Goal: Check status: Check status

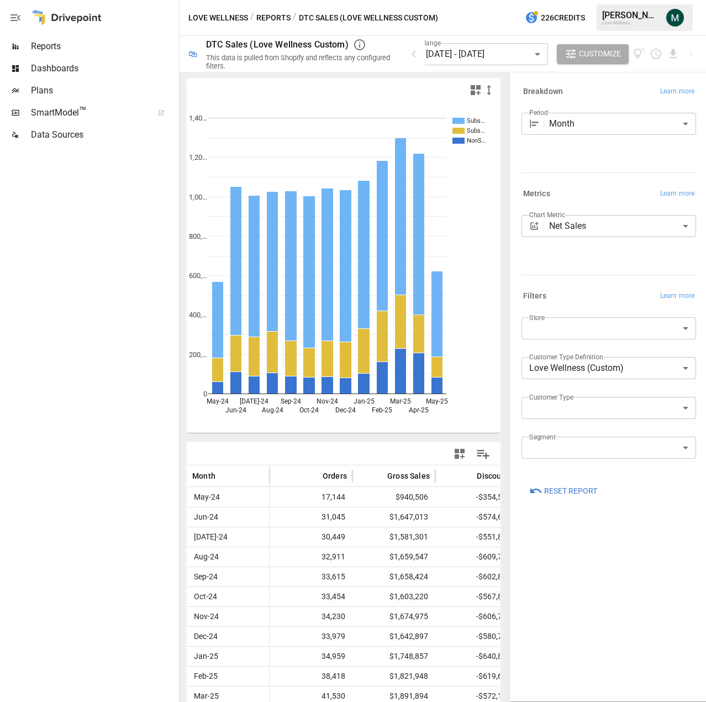
click at [612, 0] on body "Reports Dashboards Plans SmartModel ™ Data Sources Love Wellness / Reports / DT…" at bounding box center [353, 0] width 706 height 0
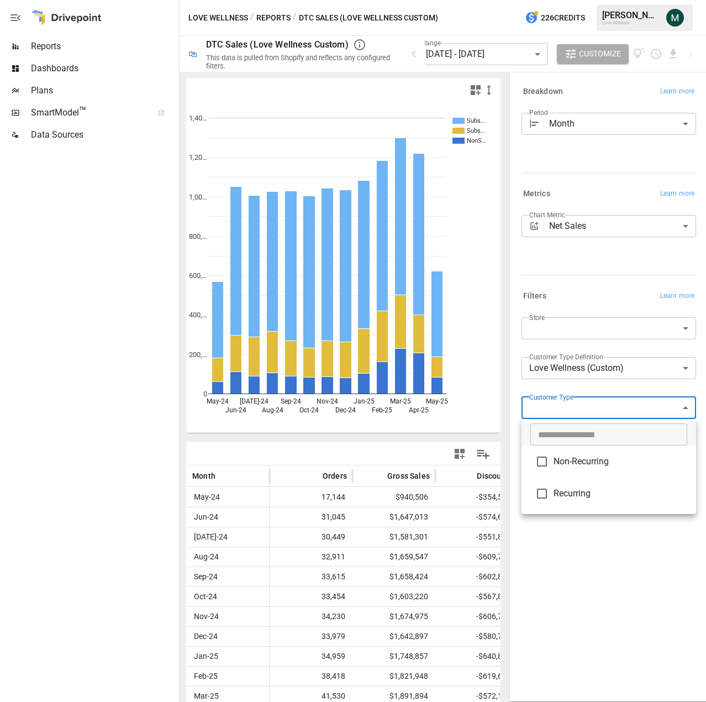
click at [602, 463] on span "Non-Recurring" at bounding box center [621, 461] width 134 height 13
type input "**********"
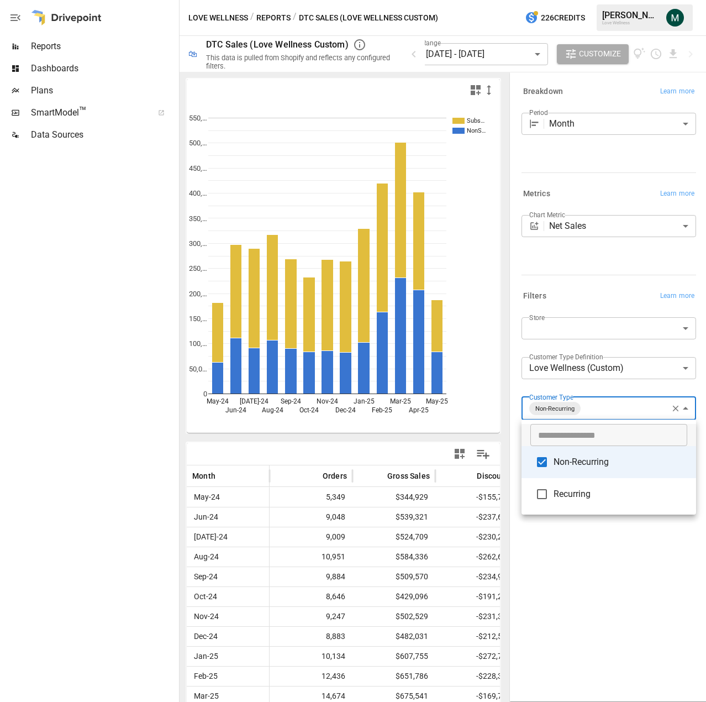
click at [587, 601] on div at bounding box center [353, 351] width 706 height 702
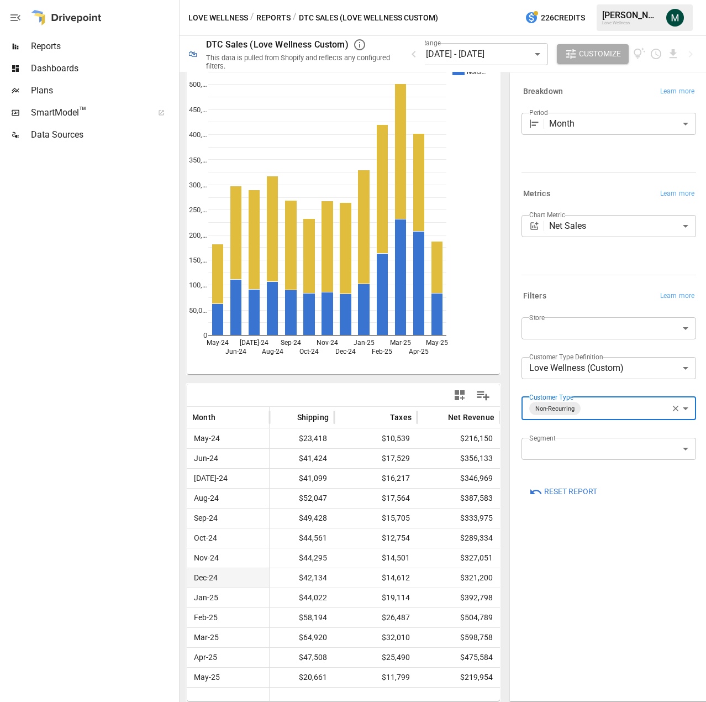
scroll to position [0, 441]
click at [521, 0] on body "Reports Dashboards Plans SmartModel ™ Data Sources Love Wellness / Reports / DT…" at bounding box center [353, 0] width 706 height 0
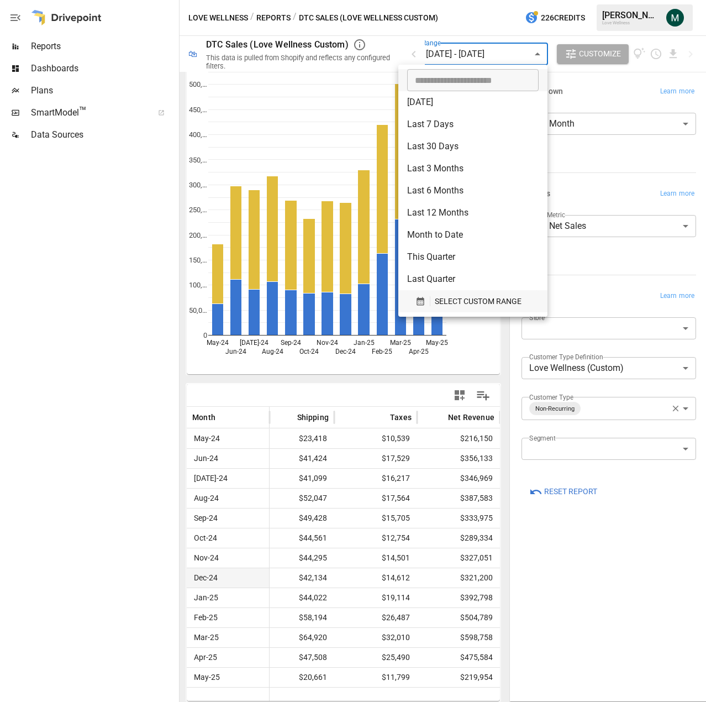
click at [481, 303] on span "SELECT CUSTOM RANGE" at bounding box center [478, 302] width 87 height 14
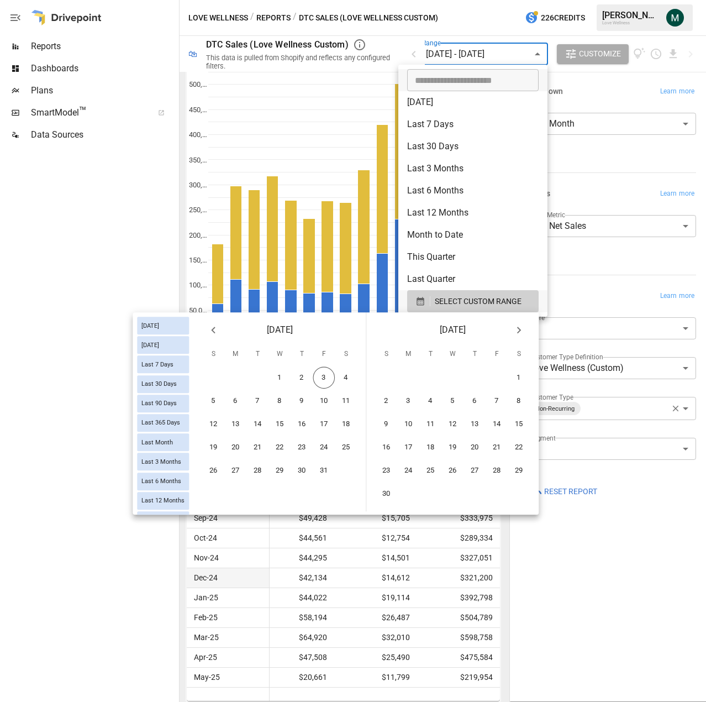
click at [207, 329] on icon "Previous month" at bounding box center [213, 329] width 13 height 13
click at [233, 380] on button "1" at bounding box center [236, 378] width 22 height 22
click at [502, 381] on button "3" at bounding box center [497, 378] width 22 height 22
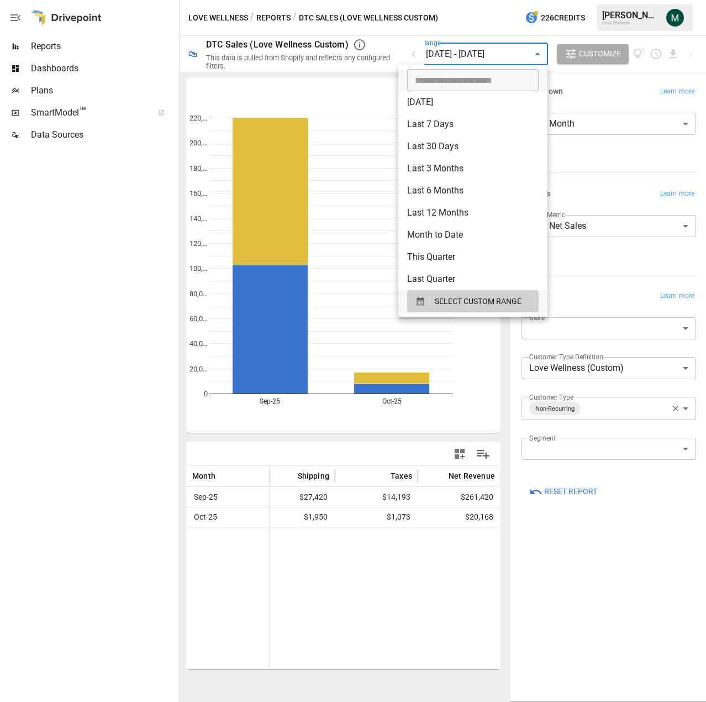
click at [618, 140] on div at bounding box center [353, 351] width 706 height 702
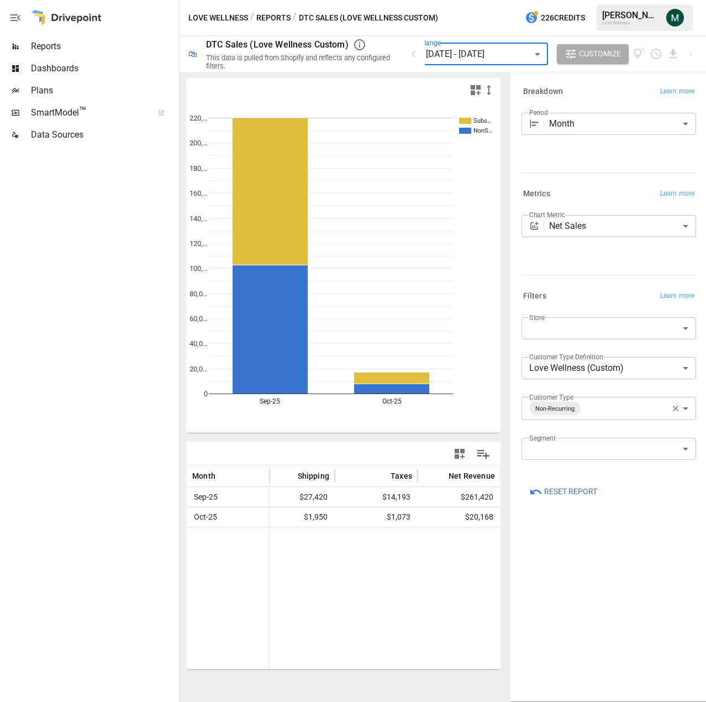
click at [613, 130] on div "​ [DATE] [DATE] Last 7 Days Last 30 Days Last 90 Days Last 365 Days Last Month …" at bounding box center [353, 351] width 706 height 702
click at [602, 0] on body "**********" at bounding box center [353, 0] width 706 height 0
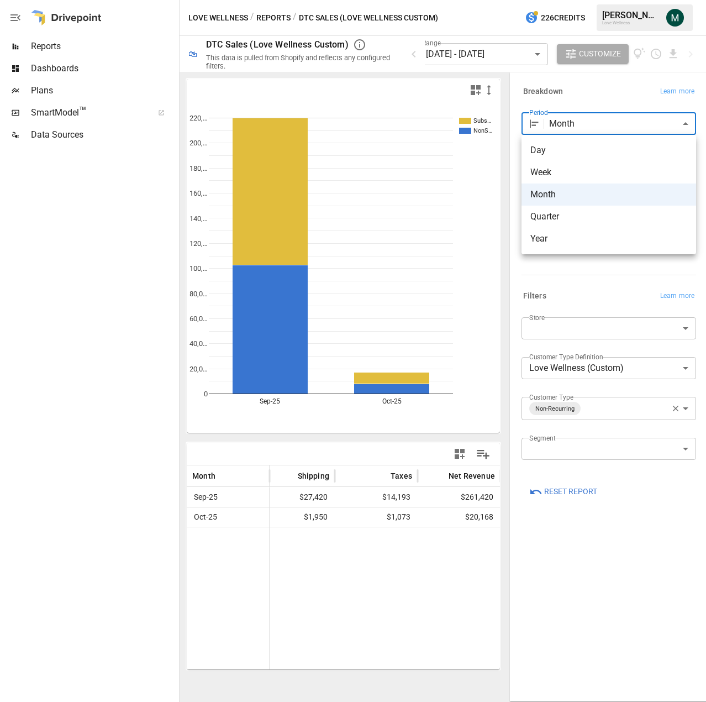
click at [584, 150] on span "Day" at bounding box center [609, 150] width 157 height 13
type input "***"
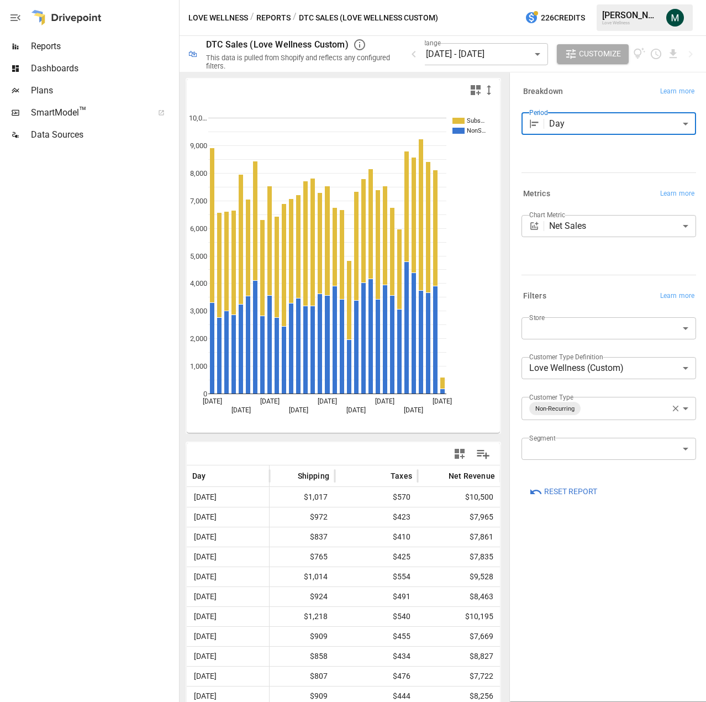
scroll to position [0, 441]
click at [377, 433] on div "Subs… NonS… [DATE] [DATE] [DATE] [DATE] [DATE] [DATE] [DATE] [DATE] [DATE] 0 1,…" at bounding box center [344, 256] width 316 height 356
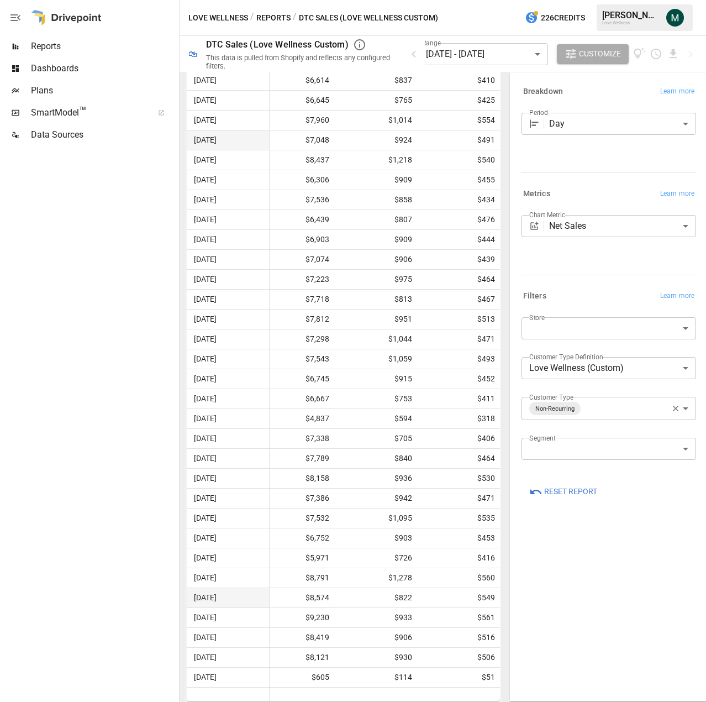
scroll to position [0, 348]
click at [53, 46] on span "Reports" at bounding box center [104, 46] width 146 height 13
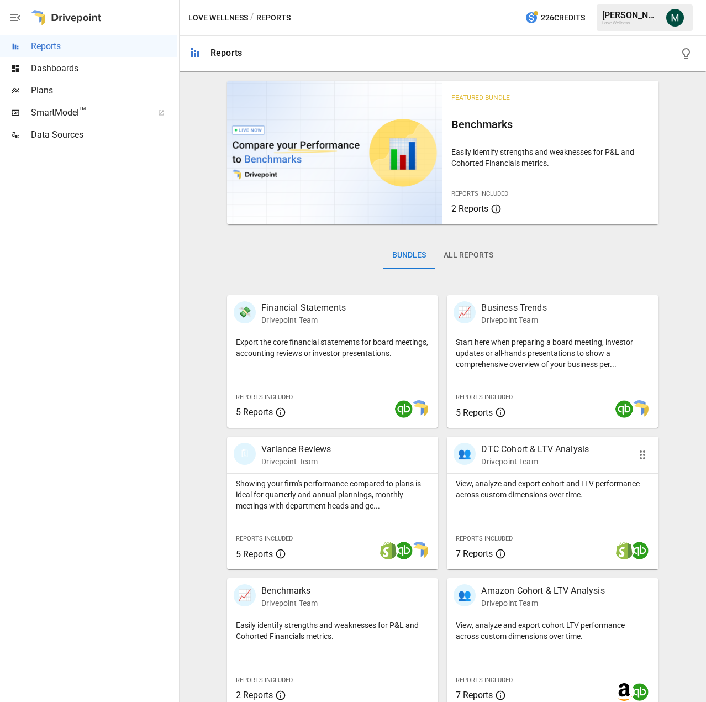
scroll to position [154, 0]
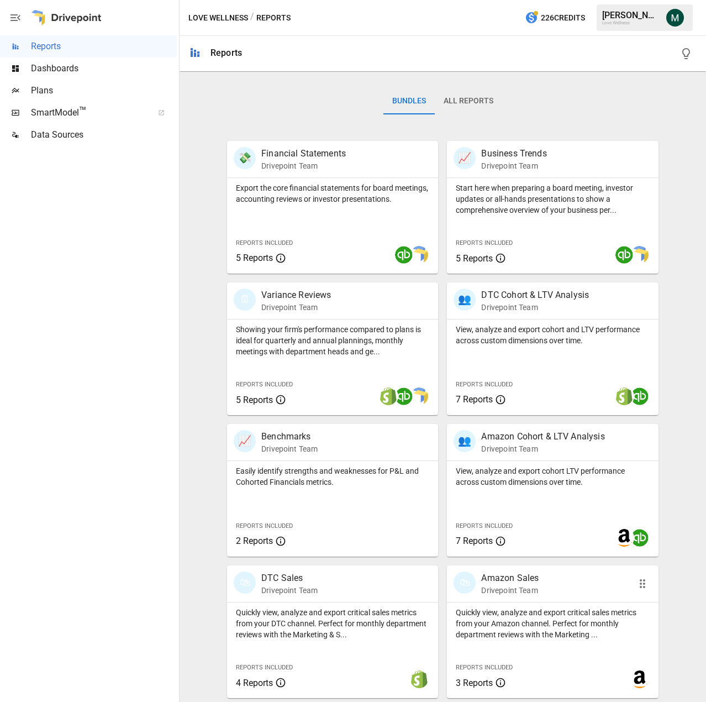
click at [512, 577] on p "Amazon Sales" at bounding box center [509, 577] width 57 height 13
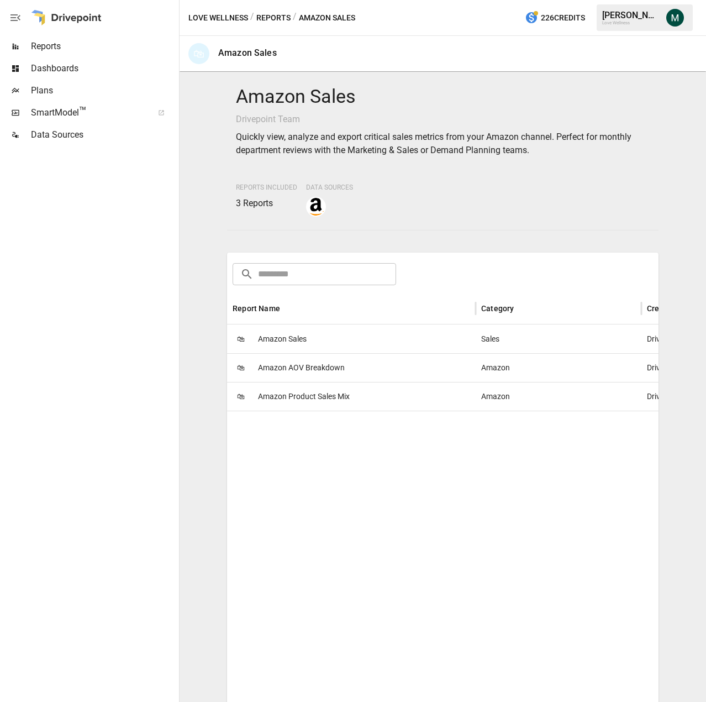
click at [287, 339] on span "Amazon Sales" at bounding box center [282, 339] width 49 height 28
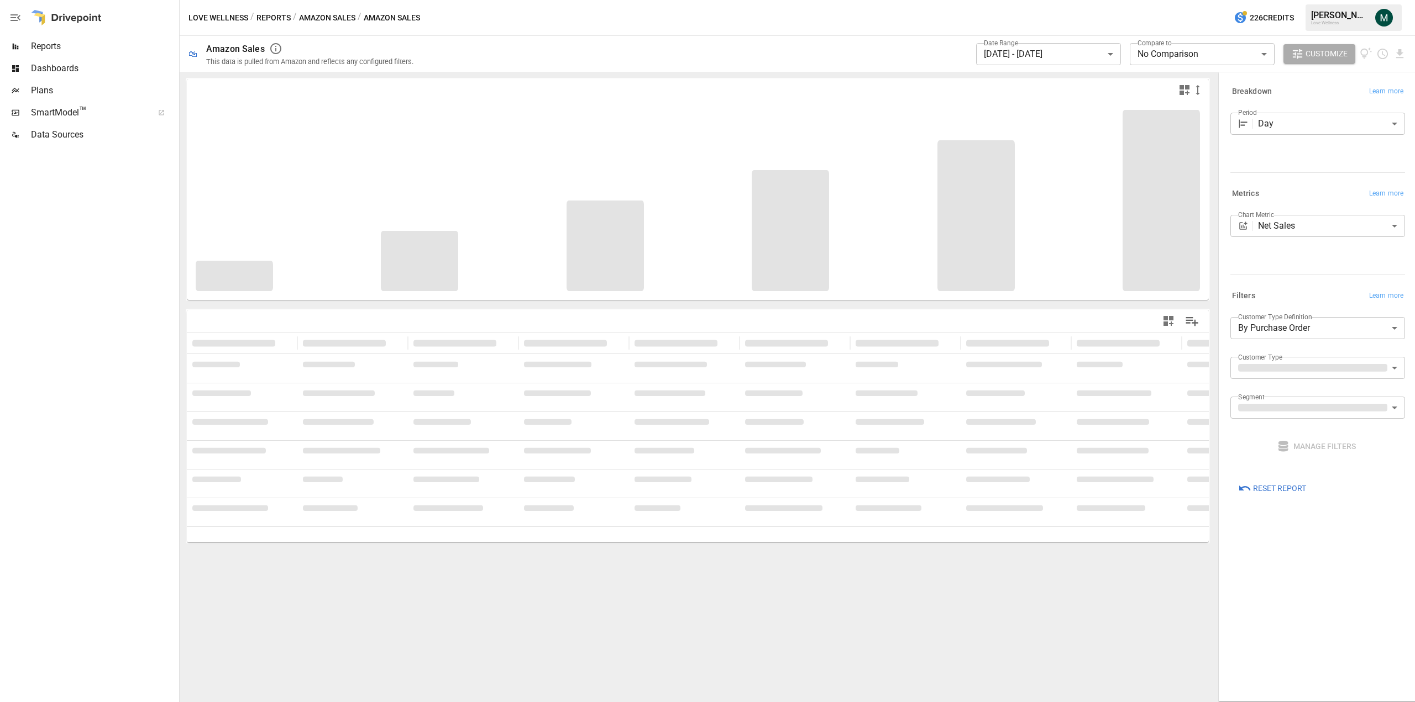
click at [706, 0] on body "**********" at bounding box center [707, 0] width 1415 height 0
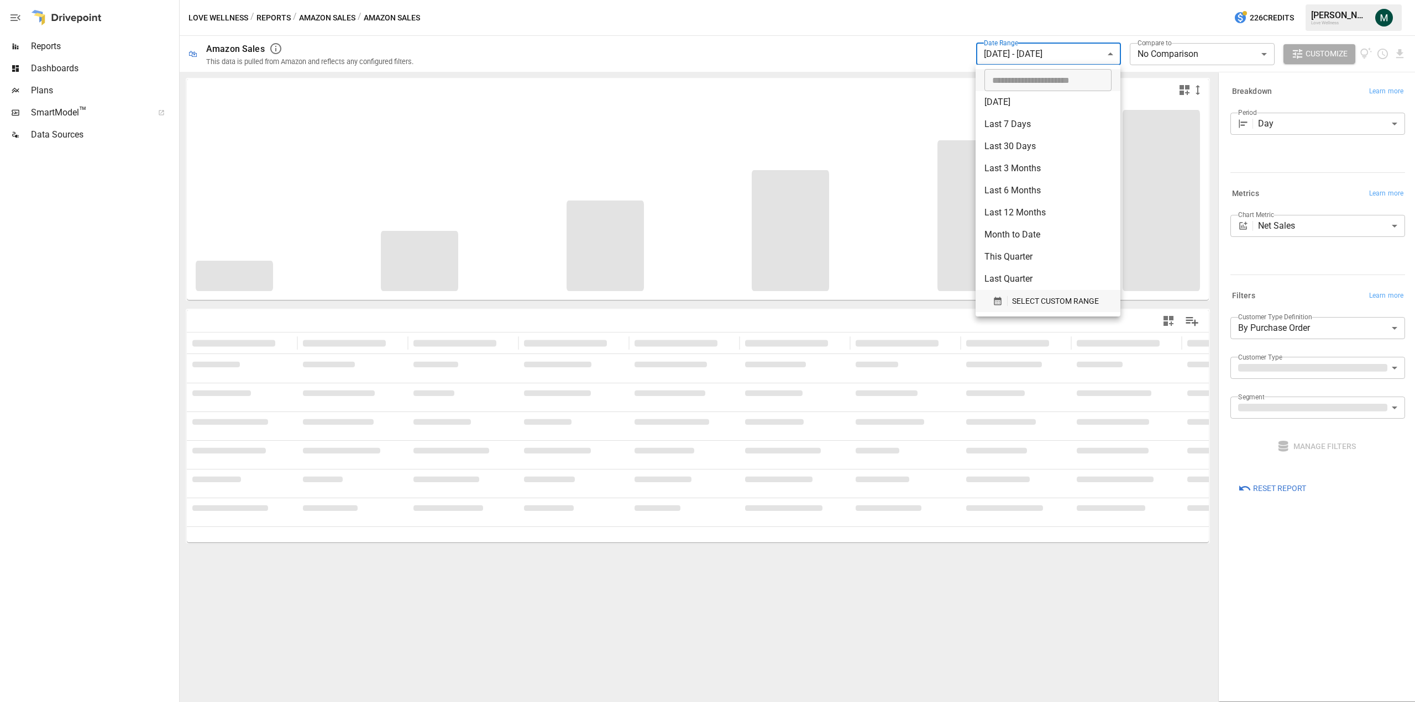
click at [706, 301] on span "SELECT CUSTOM RANGE" at bounding box center [1055, 302] width 87 height 14
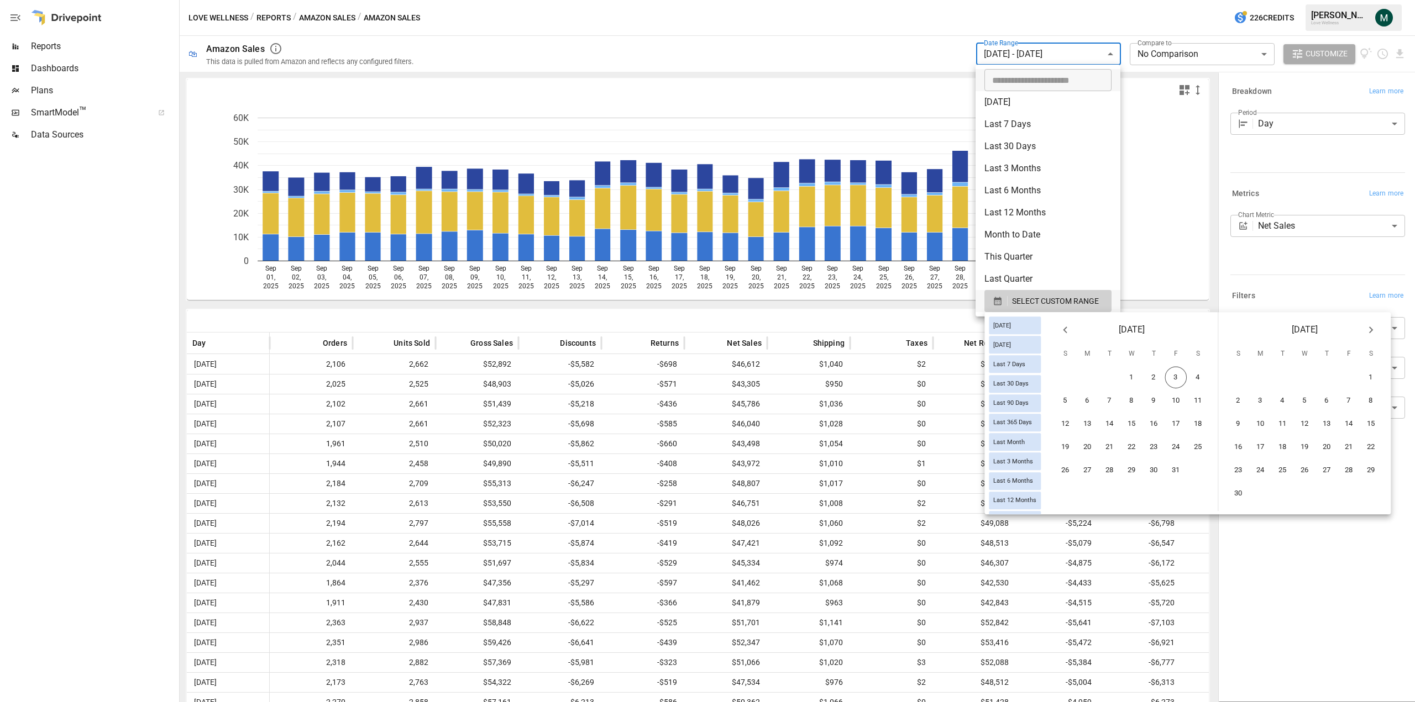
click at [706, 331] on icon "Previous month" at bounding box center [1064, 329] width 13 height 13
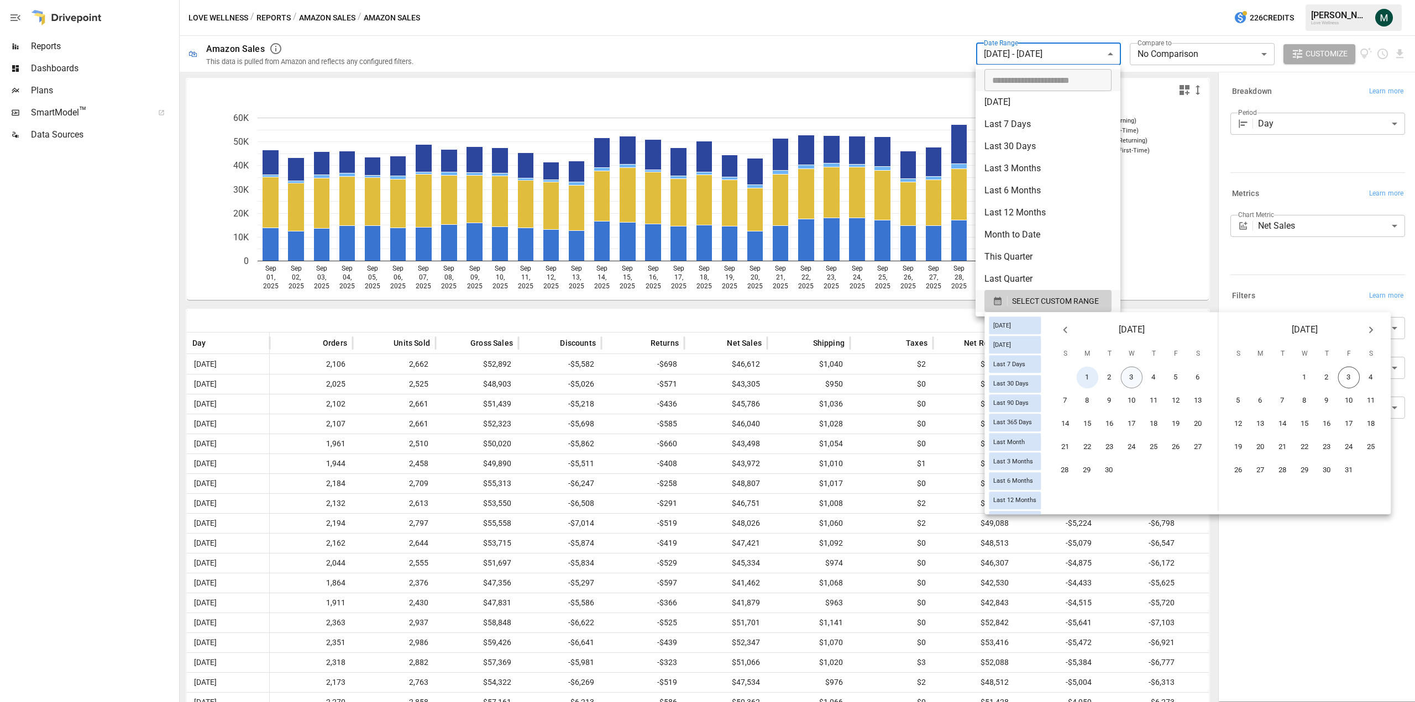
click at [706, 379] on button "1" at bounding box center [1088, 378] width 22 height 22
click at [706, 380] on button "2" at bounding box center [1327, 378] width 22 height 22
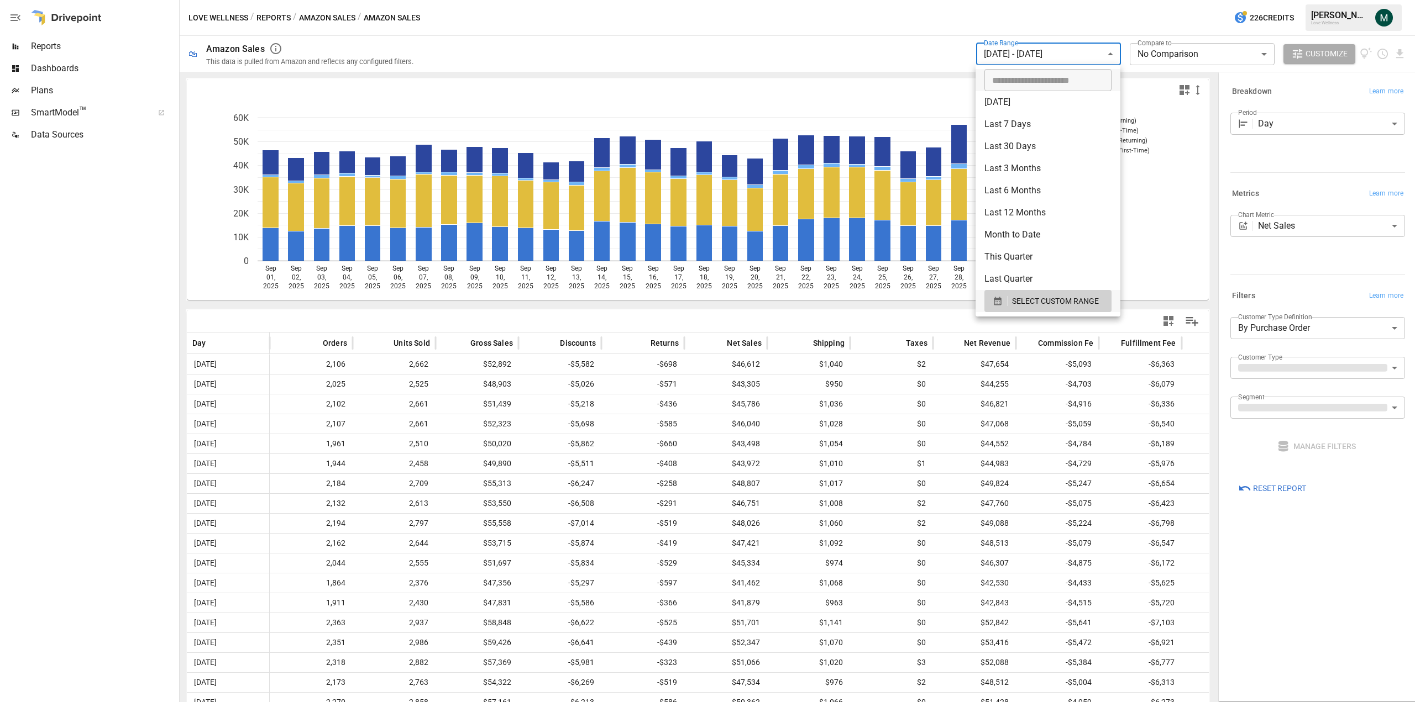
click at [706, 24] on div at bounding box center [707, 351] width 1415 height 702
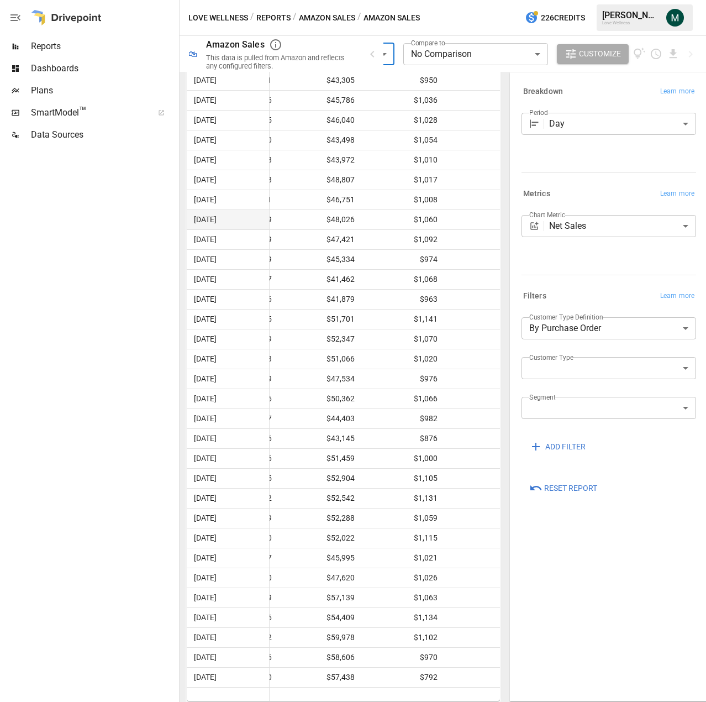
scroll to position [0, 405]
